Goal: Information Seeking & Learning: Learn about a topic

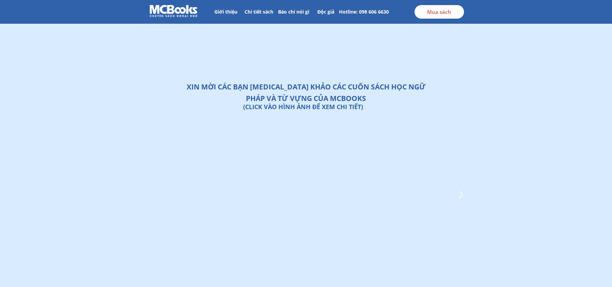
scroll to position [516, 0]
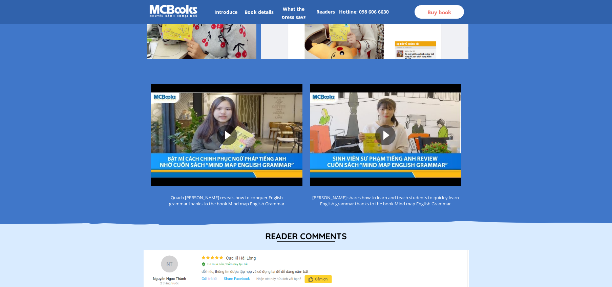
scroll to position [952, 0]
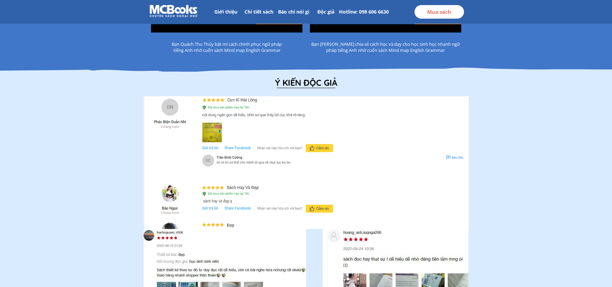
scroll to position [1677, 0]
